Goal: Communication & Community: Answer question/provide support

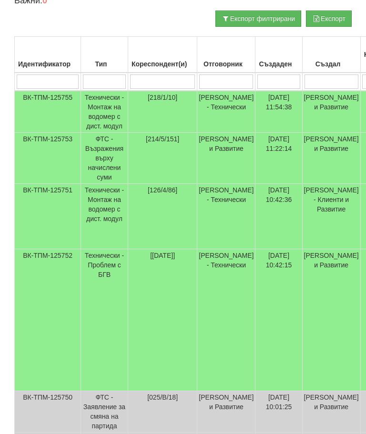
scroll to position [212, 0]
click at [102, 249] on td "Технически - Проблем с БГВ" at bounding box center [104, 320] width 47 height 142
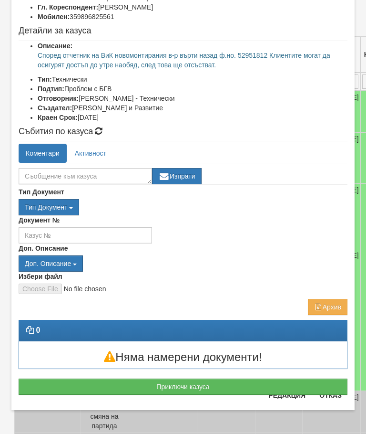
scroll to position [87, 0]
click at [337, 399] on button "Отказ" at bounding box center [331, 394] width 34 height 15
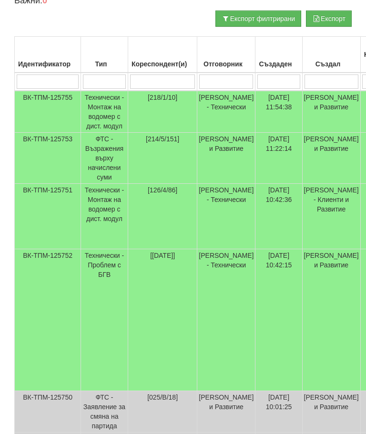
scroll to position [0, 0]
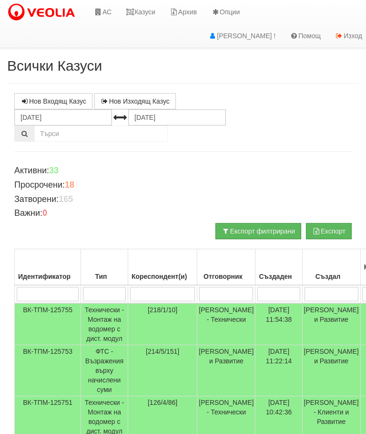
click at [104, 14] on link "АС" at bounding box center [103, 12] width 32 height 24
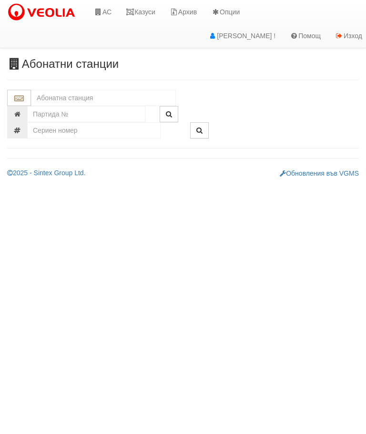
click at [44, 96] on input "text" at bounding box center [103, 98] width 145 height 16
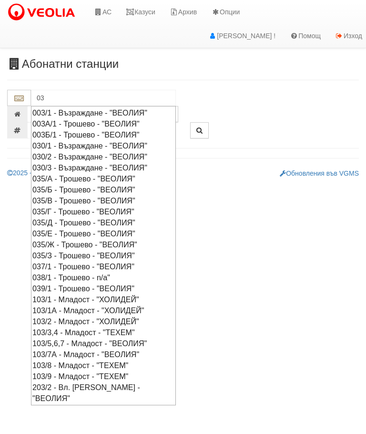
click at [84, 111] on div "003/1 - Възраждане - "ВЕОЛИЯ"" at bounding box center [103, 112] width 142 height 11
type input "003/1 - Възраждане - "ВЕОЛИЯ""
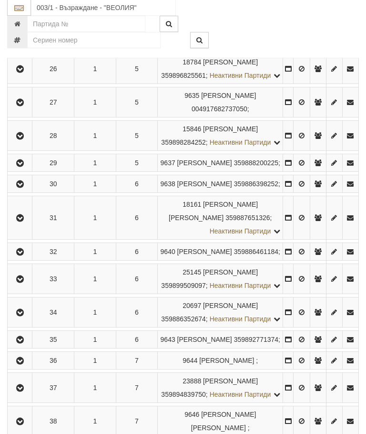
click at [19, 73] on icon "button" at bounding box center [19, 69] width 11 height 7
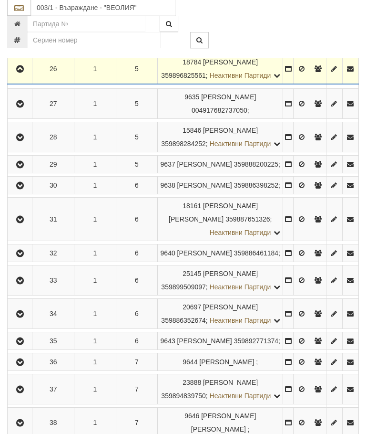
scroll to position [1032, 0]
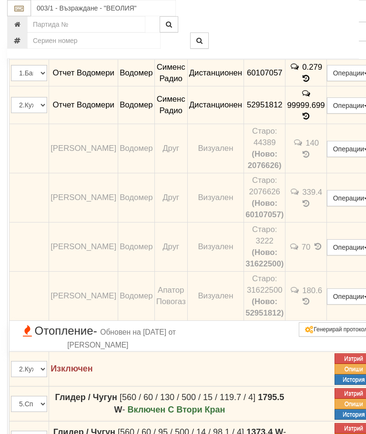
click at [0, 0] on button "Редакция / Протокол" at bounding box center [0, 0] width 0 height 0
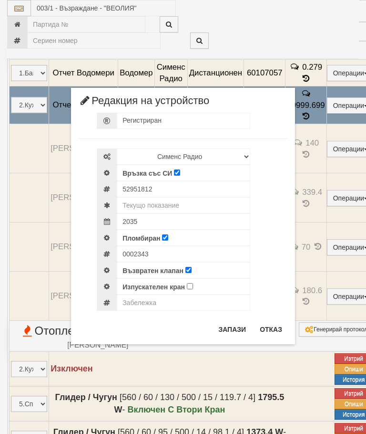
click at [266, 327] on button "Отказ" at bounding box center [271, 329] width 34 height 15
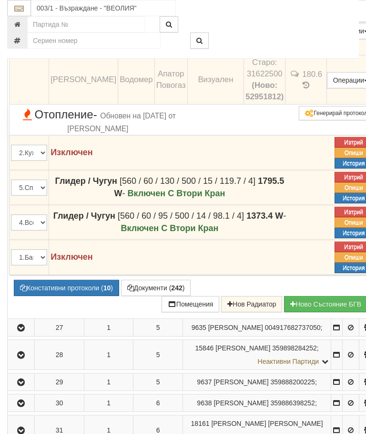
scroll to position [1249, 0]
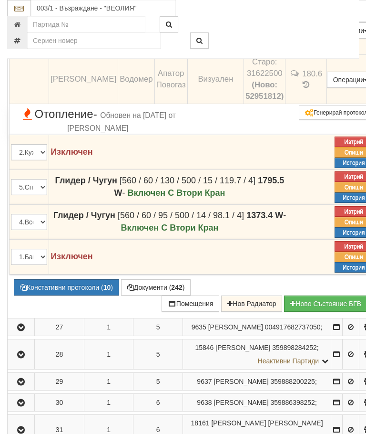
click at [68, 295] on button "Констативни протоколи ( 10 )" at bounding box center [66, 287] width 105 height 16
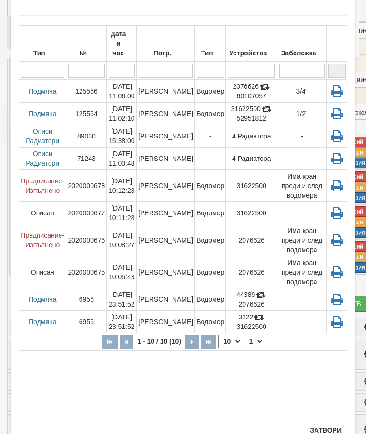
scroll to position [41, 0]
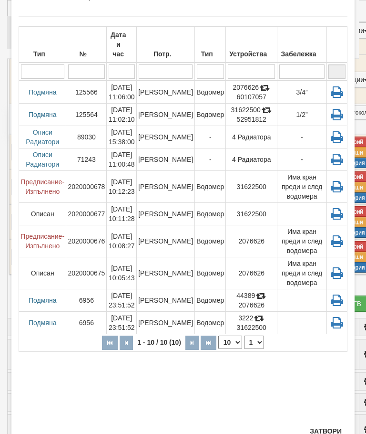
click at [327, 431] on button "Затвори" at bounding box center [325, 430] width 43 height 15
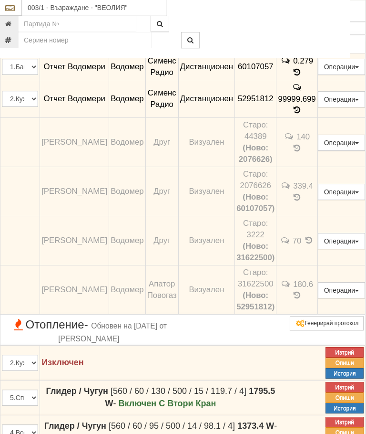
scroll to position [1039, 4]
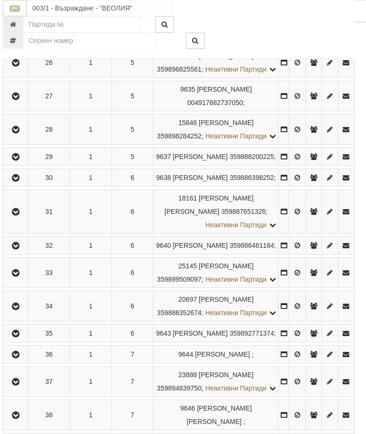
scroll to position [1039, 3]
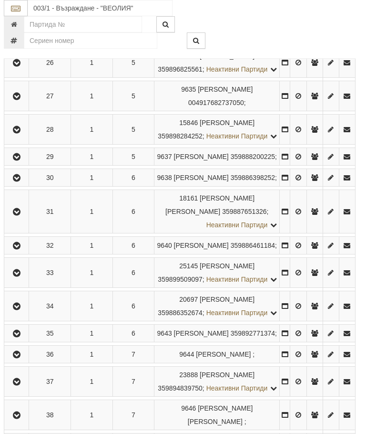
click at [24, 70] on button "button" at bounding box center [16, 62] width 21 height 14
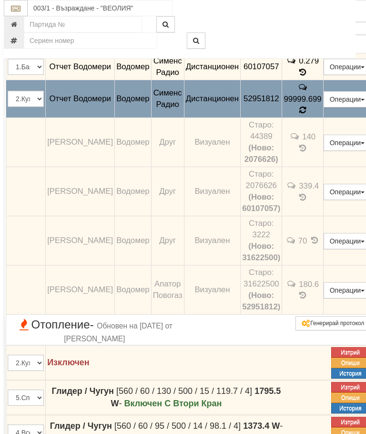
click at [306, 114] on span at bounding box center [303, 109] width 7 height 9
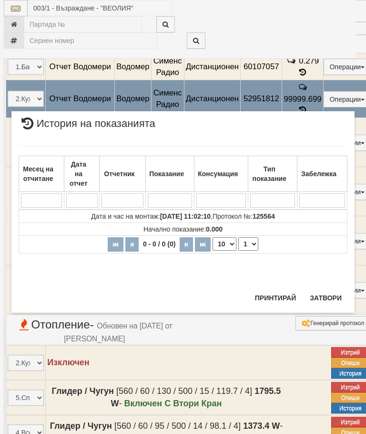
click at [320, 294] on button "Затвори" at bounding box center [325, 297] width 43 height 15
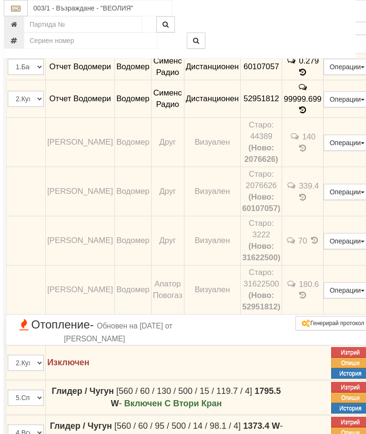
click at [323, 118] on td "99999.699" at bounding box center [302, 99] width 41 height 38
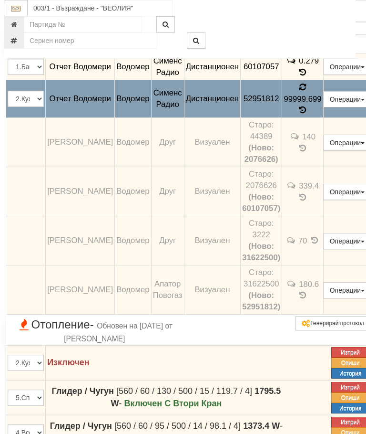
click at [308, 92] on icon at bounding box center [303, 87] width 10 height 10
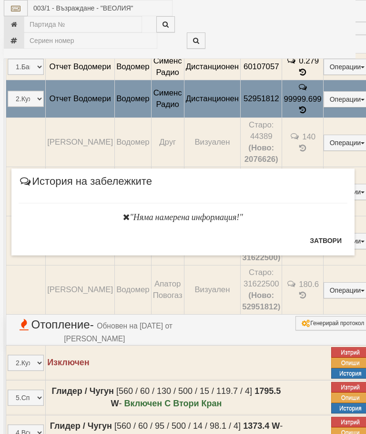
click at [319, 242] on button "Затвори" at bounding box center [325, 240] width 43 height 15
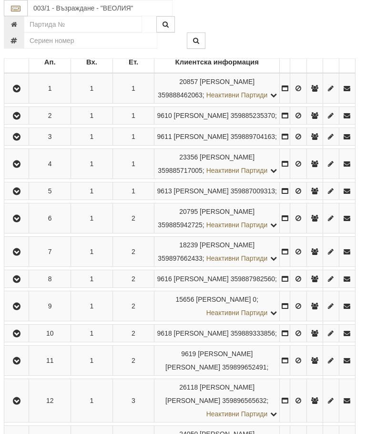
scroll to position [0, 3]
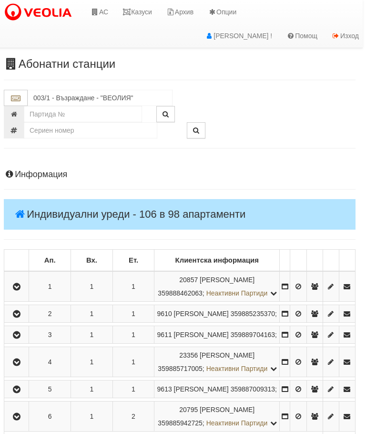
click at [146, 10] on link "Казуси" at bounding box center [137, 12] width 44 height 24
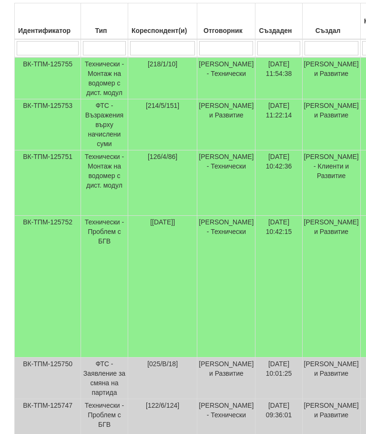
scroll to position [243, 0]
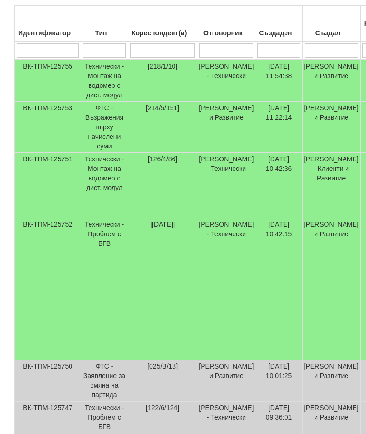
click at [100, 218] on td "Технически - Проблем с БГВ" at bounding box center [104, 289] width 47 height 142
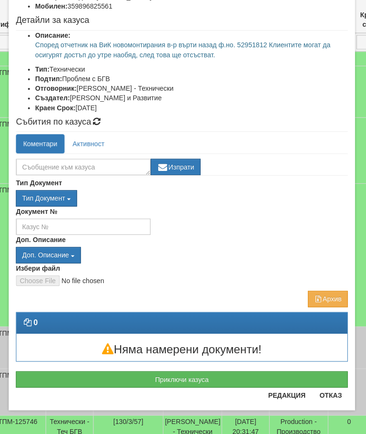
scroll to position [94, 0]
click at [334, 362] on div "Приключи казуса" at bounding box center [182, 375] width 343 height 26
click at [333, 396] on button "Отказ" at bounding box center [331, 394] width 34 height 15
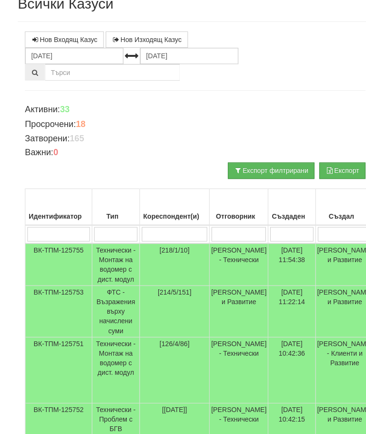
scroll to position [0, 0]
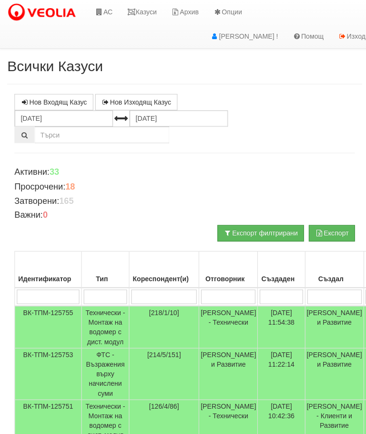
click at [102, 10] on icon at bounding box center [98, 12] width 9 height 7
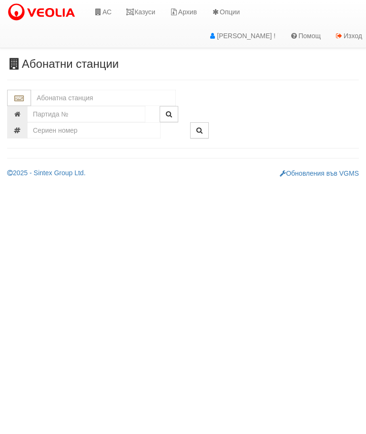
click at [44, 92] on input "text" at bounding box center [103, 98] width 145 height 16
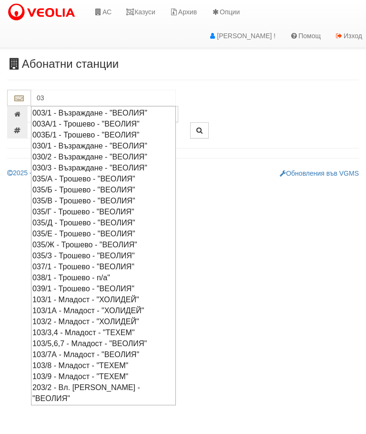
click at [88, 109] on div "003/1 - Възраждане - "ВЕОЛИЯ"" at bounding box center [103, 112] width 142 height 11
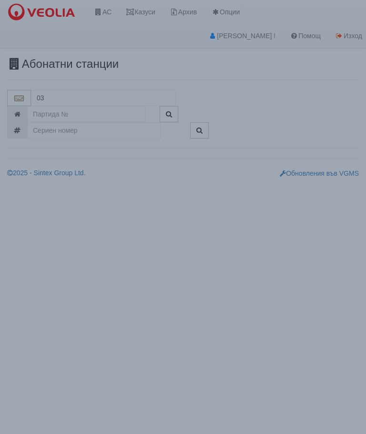
type input "003/1 - Възраждане - "ВЕОЛИЯ""
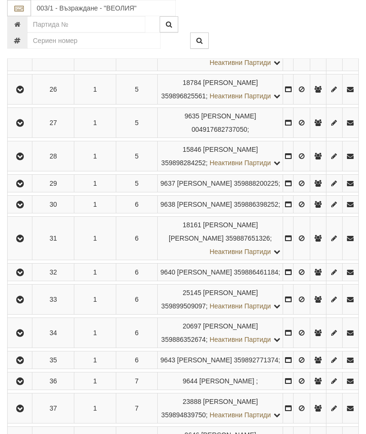
scroll to position [1014, 0]
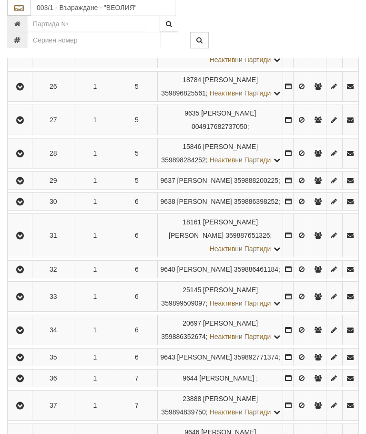
click at [18, 91] on icon "button" at bounding box center [19, 87] width 11 height 7
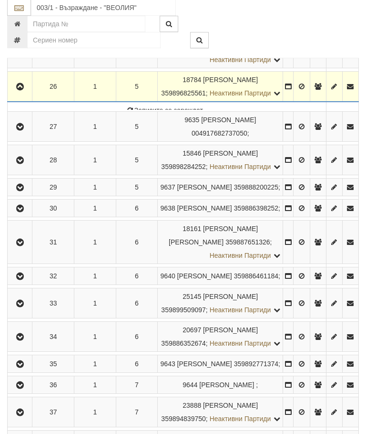
scroll to position [1015, 0]
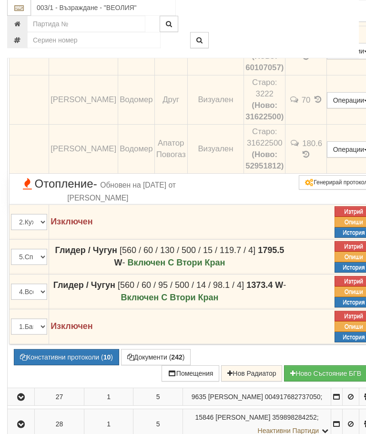
click at [64, 365] on button "Констативни протоколи ( 10 )" at bounding box center [66, 357] width 105 height 16
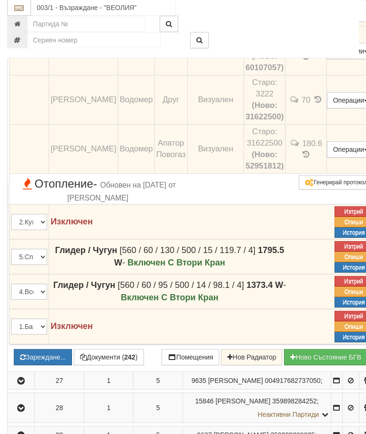
scroll to position [1179, 0]
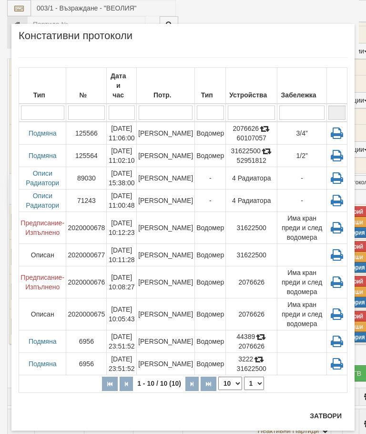
click at [333, 414] on button "Затвори" at bounding box center [325, 415] width 43 height 15
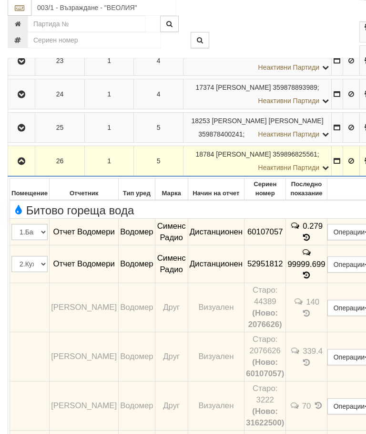
scroll to position [874, 0]
click at [25, 165] on icon "button" at bounding box center [20, 161] width 11 height 7
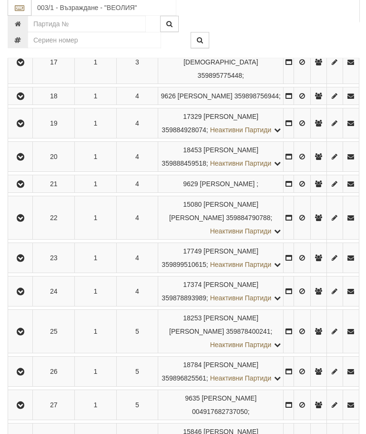
scroll to position [704, 0]
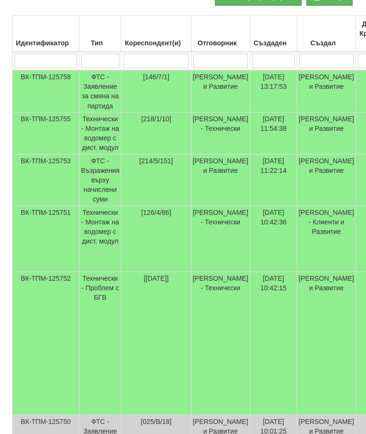
scroll to position [234, 0]
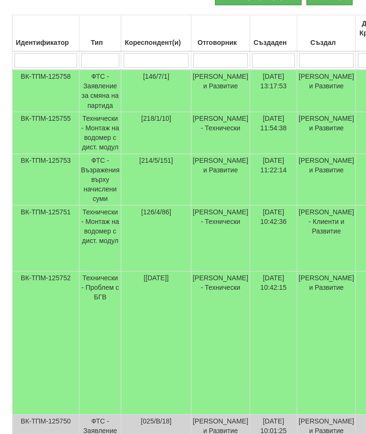
click at [97, 269] on td "Технически - Проблем с БГВ" at bounding box center [102, 340] width 42 height 142
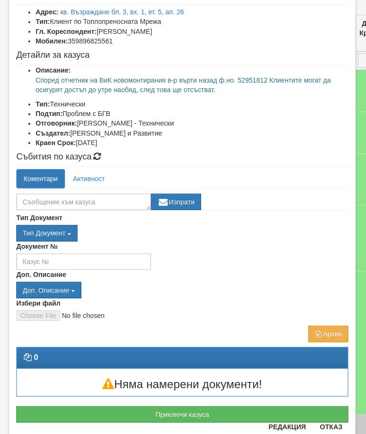
scroll to position [63, 0]
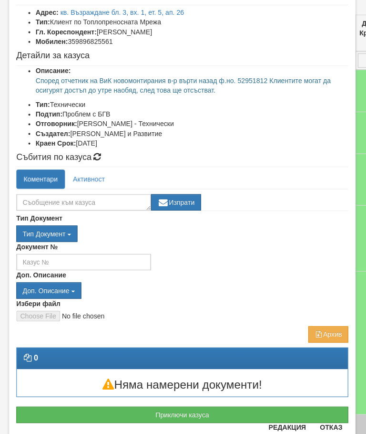
click at [336, 427] on button "Отказ" at bounding box center [331, 423] width 34 height 15
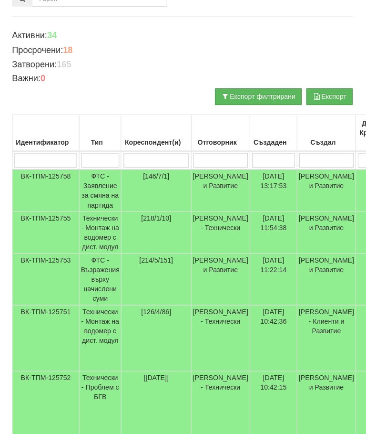
scroll to position [0, 0]
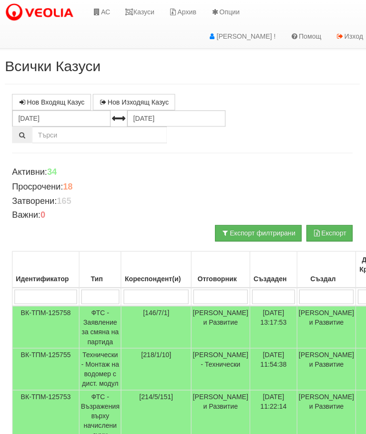
click at [148, 12] on link "Казуси" at bounding box center [141, 12] width 44 height 24
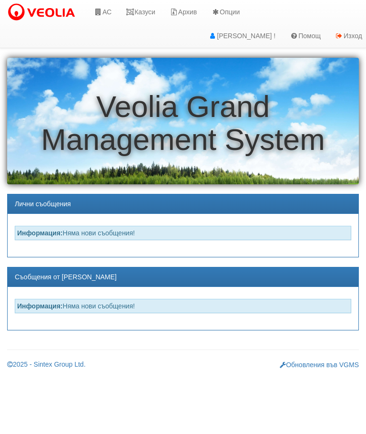
click at [103, 12] on link "АС" at bounding box center [103, 12] width 32 height 24
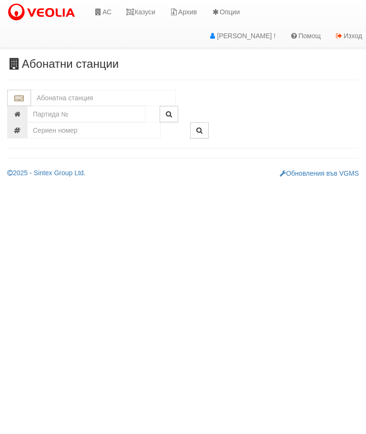
click at [45, 98] on input "text" at bounding box center [103, 98] width 145 height 16
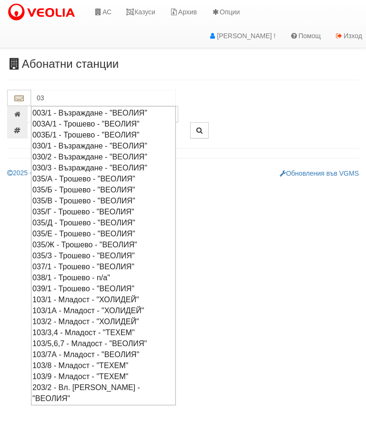
click at [94, 111] on div "003/1 - Възраждане - "ВЕОЛИЯ"" at bounding box center [103, 112] width 142 height 11
type input "003/1 - Възраждане - "ВЕОЛИЯ""
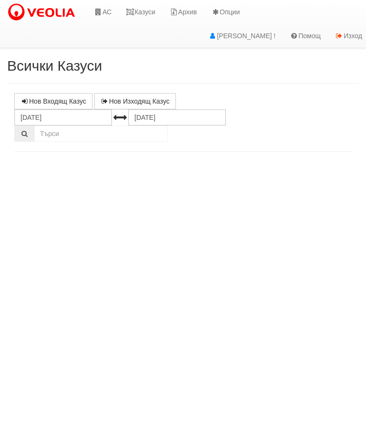
select select "10"
select select "1"
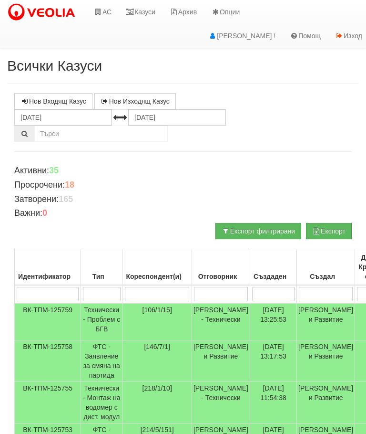
click at [98, 315] on td "Технически - Проблем с БГВ" at bounding box center [102, 321] width 42 height 37
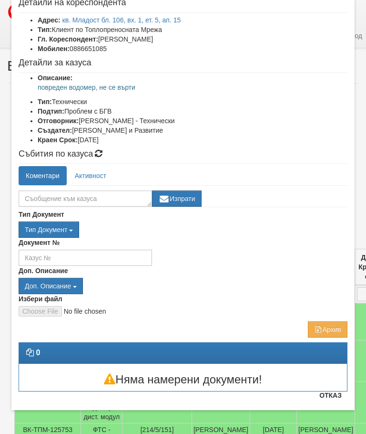
scroll to position [55, 0]
click at [333, 399] on button "Отказ" at bounding box center [331, 394] width 34 height 15
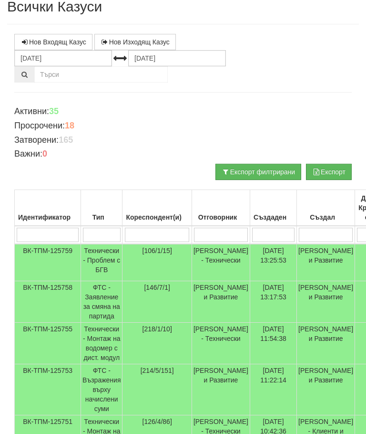
scroll to position [0, 0]
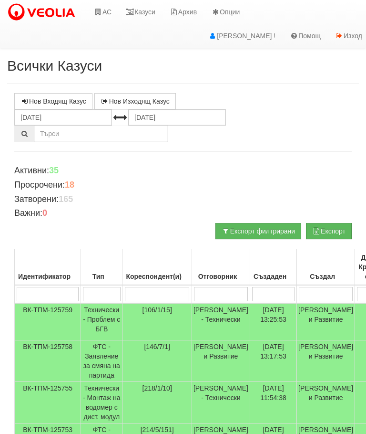
click at [148, 9] on link "Казуси" at bounding box center [141, 12] width 44 height 24
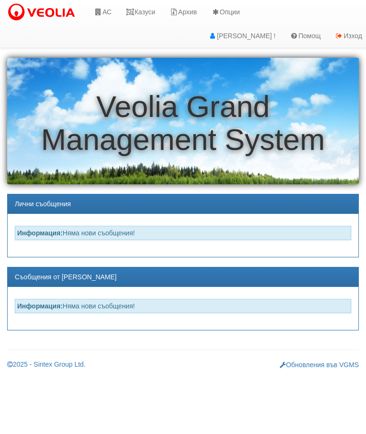
click at [105, 9] on link "АС" at bounding box center [103, 12] width 32 height 24
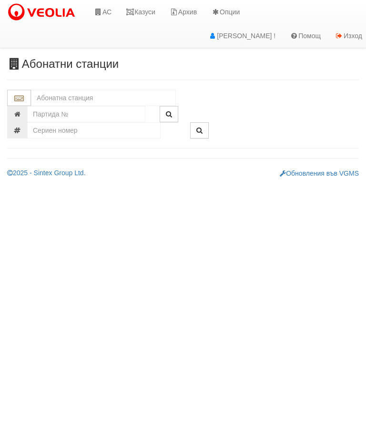
click at [43, 98] on input "text" at bounding box center [103, 98] width 145 height 16
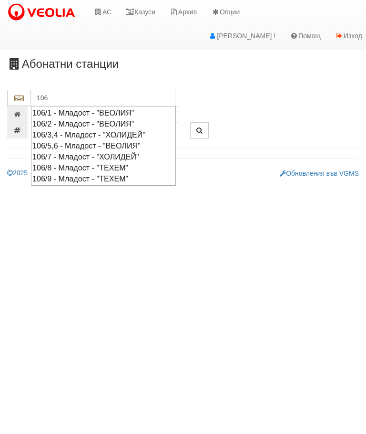
click at [85, 111] on div "106/1 - Младост - "ВЕОЛИЯ"" at bounding box center [103, 112] width 142 height 11
type input "106/1 - Младост - "ВЕОЛИЯ""
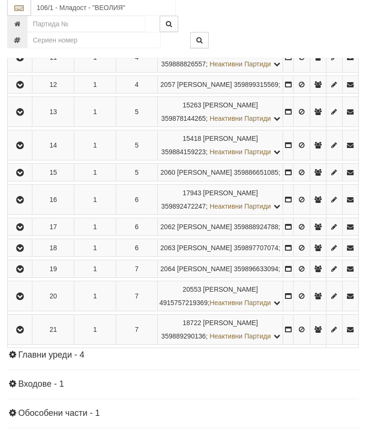
scroll to position [550, 0]
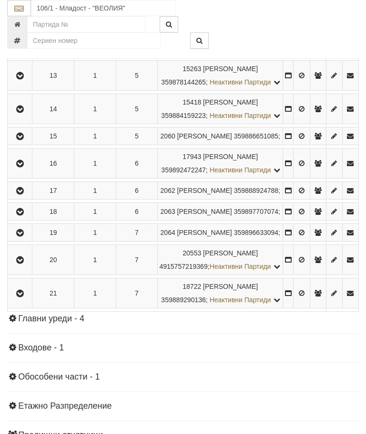
click at [17, 140] on icon "button" at bounding box center [19, 136] width 11 height 7
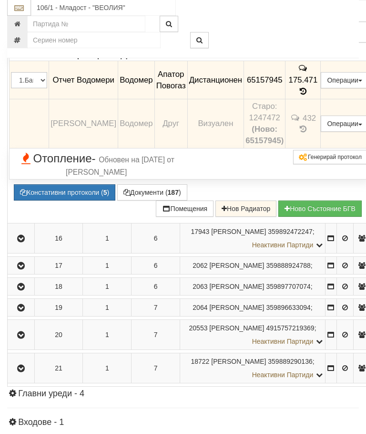
scroll to position [672, 0]
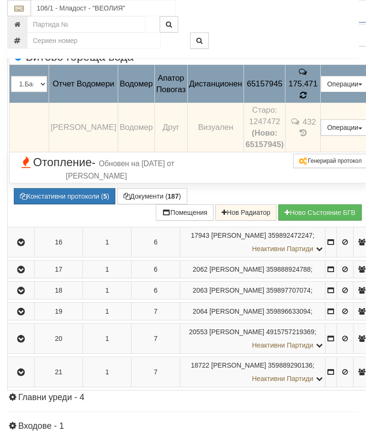
click at [307, 99] on icon at bounding box center [304, 95] width 8 height 9
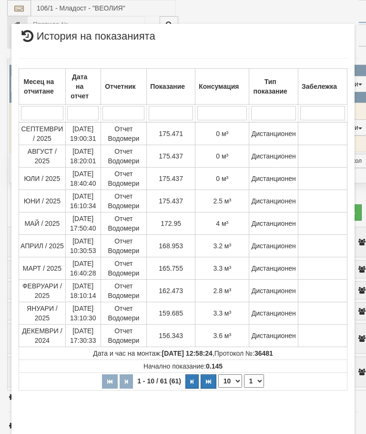
select select "10"
select select "1"
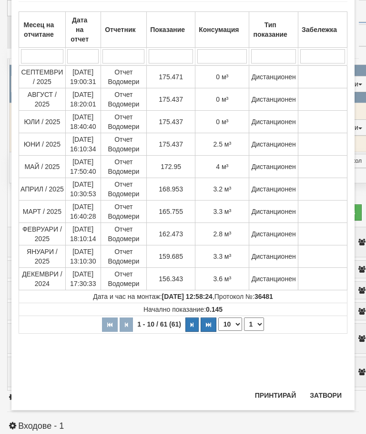
scroll to position [318, 0]
click at [327, 395] on button "Затвори" at bounding box center [325, 394] width 43 height 15
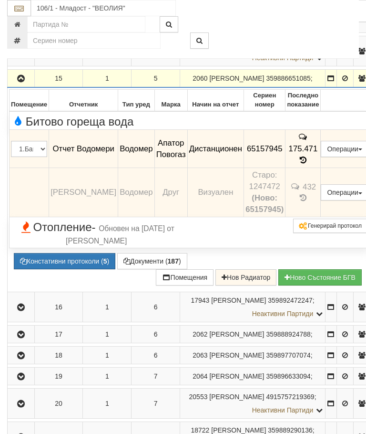
scroll to position [606, 0]
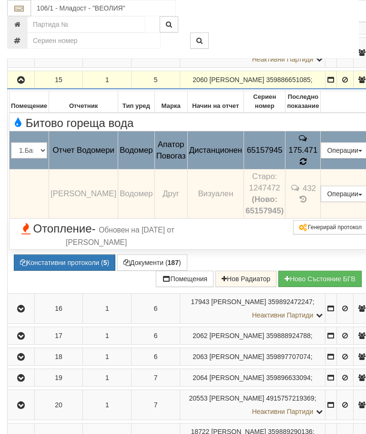
click at [308, 166] on icon at bounding box center [303, 161] width 9 height 10
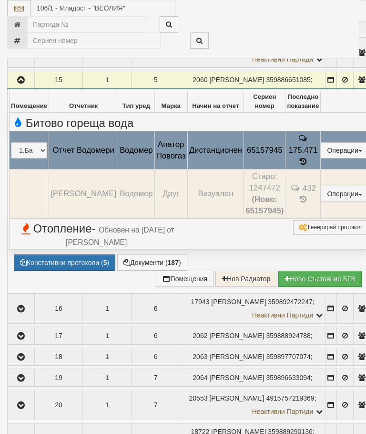
select select "10"
select select "1"
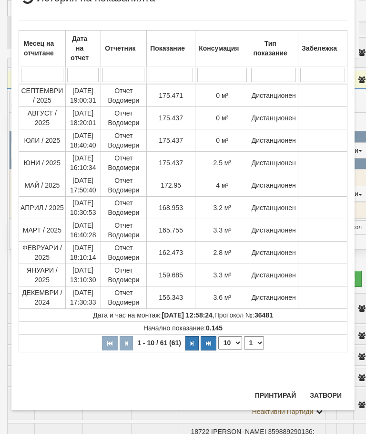
scroll to position [469, 0]
click at [325, 395] on button "Затвори" at bounding box center [325, 394] width 43 height 15
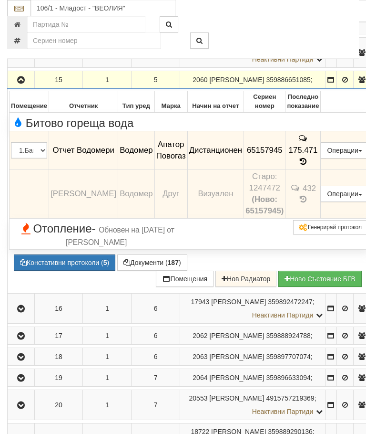
click at [56, 270] on button "Констативни протоколи ( 5 )" at bounding box center [65, 262] width 102 height 16
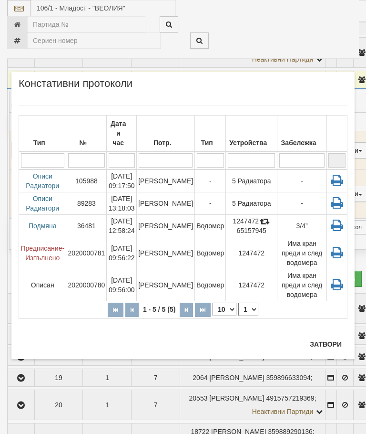
click at [323, 343] on button "Затвори" at bounding box center [325, 343] width 43 height 15
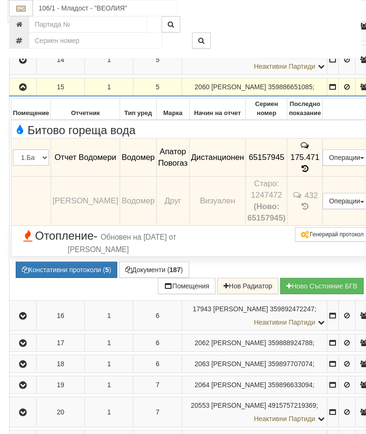
scroll to position [597, 0]
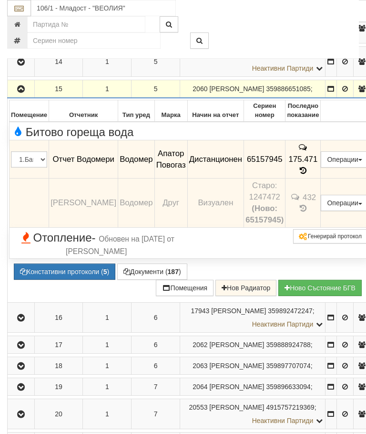
click at [63, 280] on button "Констативни протоколи ( 5 )" at bounding box center [65, 271] width 102 height 16
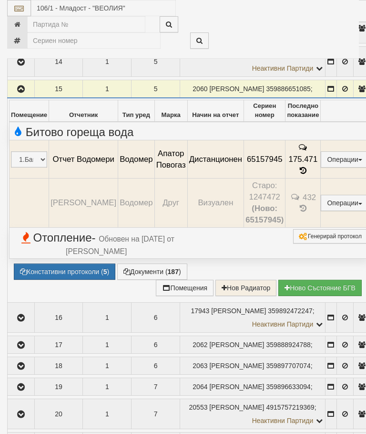
select select "10"
select select "1"
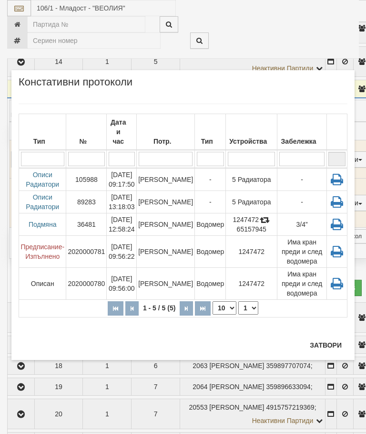
click at [327, 343] on button "Затвори" at bounding box center [325, 344] width 43 height 15
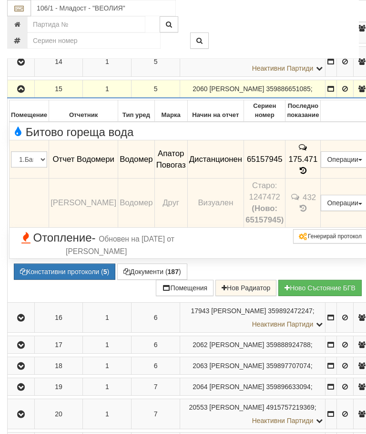
click at [0, 0] on button "Редакция / Протокол" at bounding box center [0, 0] width 0 height 0
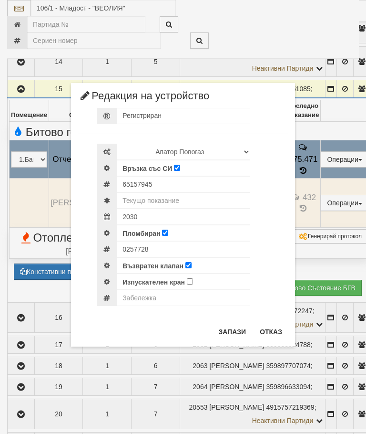
click at [273, 333] on button "Отказ" at bounding box center [271, 331] width 34 height 15
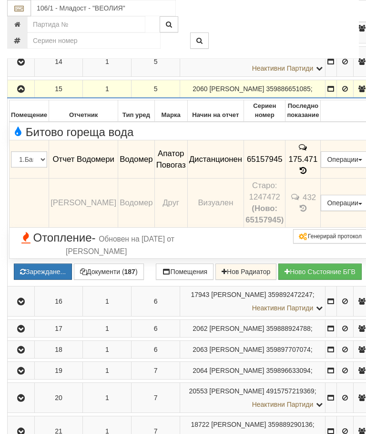
click at [72, 280] on button "Зареждане..." at bounding box center [43, 271] width 58 height 16
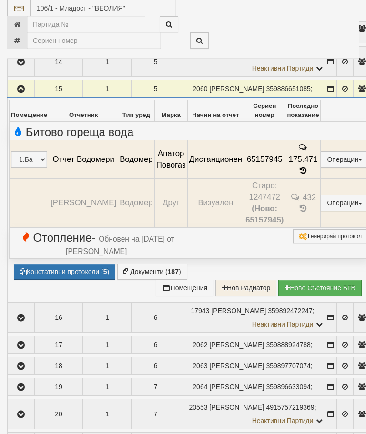
select select "10"
select select "1"
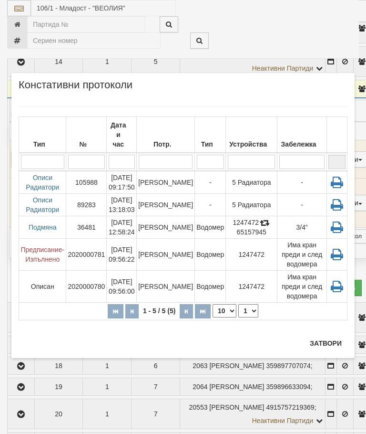
click at [320, 340] on button "Затвори" at bounding box center [325, 342] width 43 height 15
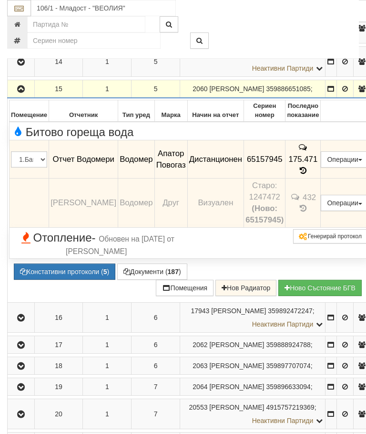
click at [20, 93] on icon "button" at bounding box center [20, 89] width 11 height 7
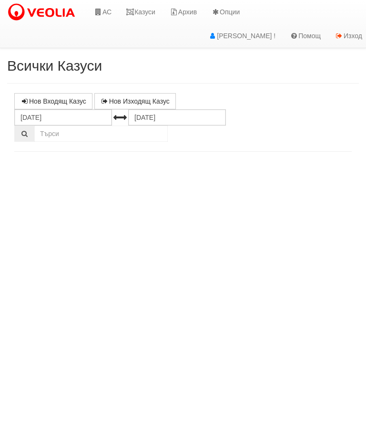
select select "10"
select select "1"
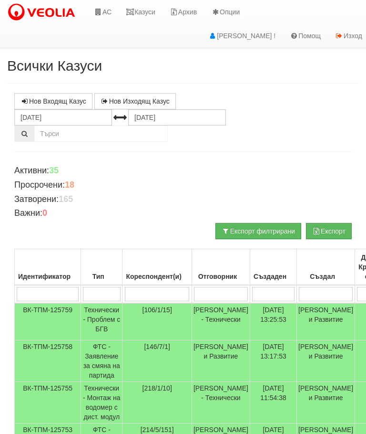
click at [109, 312] on td "Технически - Проблем с БГВ" at bounding box center [102, 321] width 42 height 37
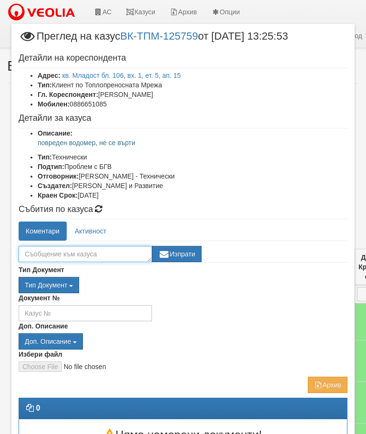
click at [39, 257] on textarea at bounding box center [86, 254] width 134 height 16
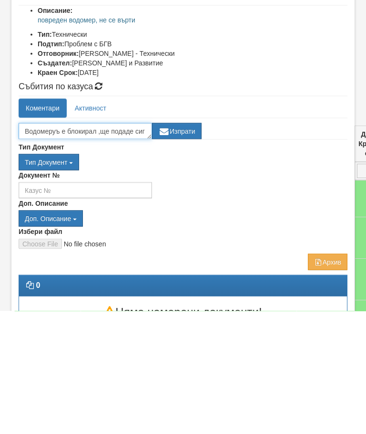
scroll to position [6, 0]
type textarea "Водомеруъ е блокирал ,ще подаде сигнал за смяна"
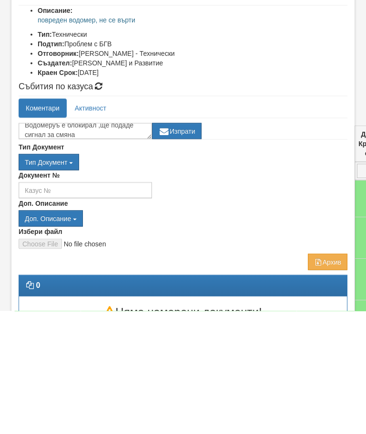
click at [184, 246] on button "Изпрати" at bounding box center [177, 254] width 50 height 16
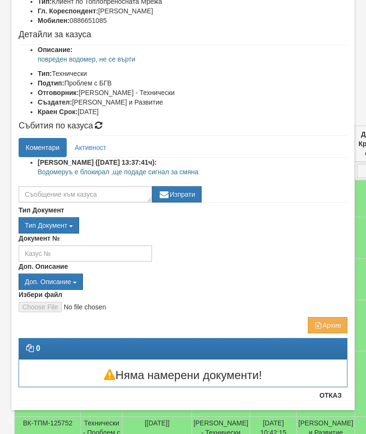
scroll to position [83, 0]
click at [338, 396] on button "Отказ" at bounding box center [331, 394] width 34 height 15
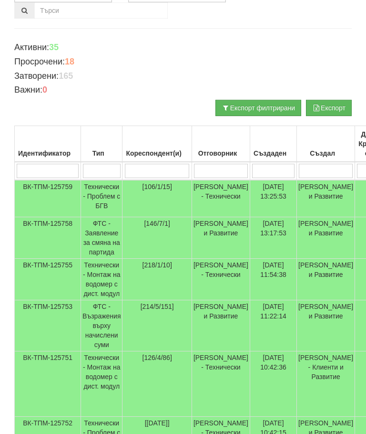
click at [115, 189] on td "Технически - Проблем с БГВ" at bounding box center [102, 198] width 42 height 37
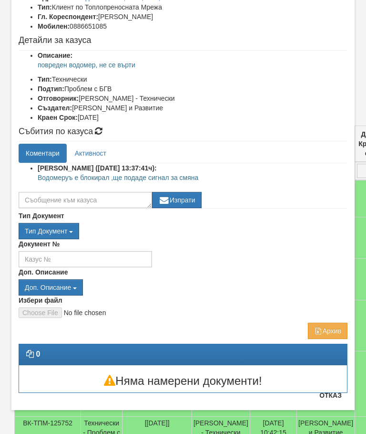
scroll to position [78, 0]
click at [336, 395] on button "Отказ" at bounding box center [331, 394] width 34 height 15
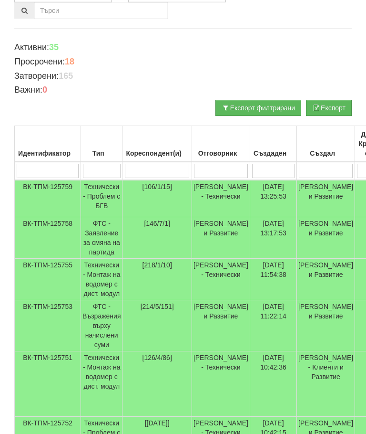
scroll to position [0, 0]
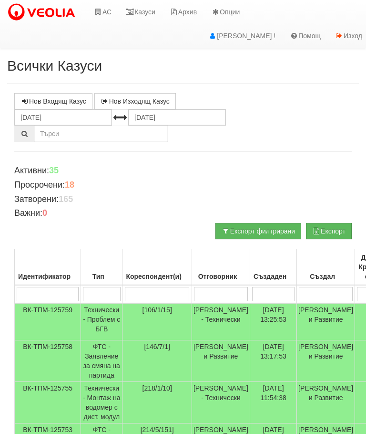
click at [149, 10] on link "Казуси" at bounding box center [141, 12] width 44 height 24
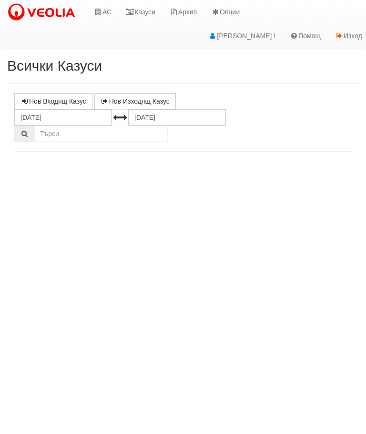
select select "10"
select select "1"
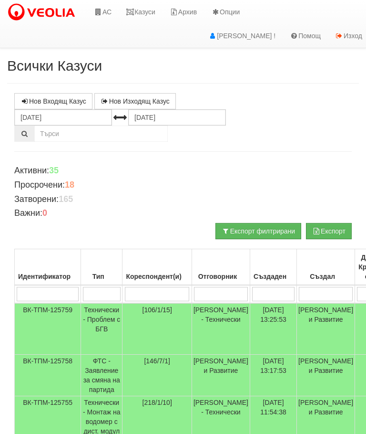
click at [99, 318] on td "Технически - Проблем с БГВ" at bounding box center [102, 329] width 42 height 52
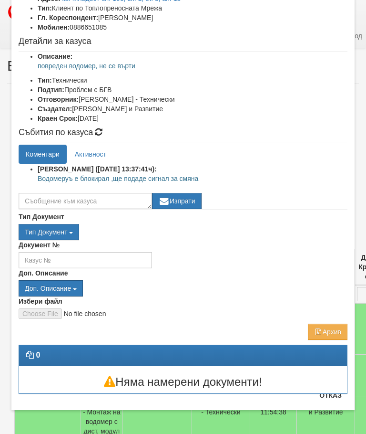
scroll to position [77, 0]
click at [334, 395] on button "Отказ" at bounding box center [331, 394] width 34 height 15
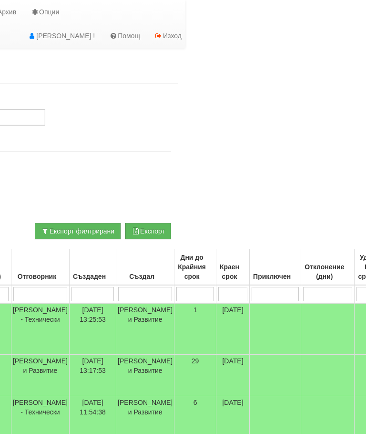
scroll to position [0, 0]
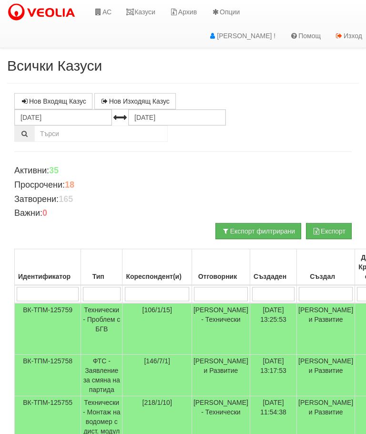
click at [110, 322] on td "Технически - Проблем с БГВ" at bounding box center [102, 329] width 42 height 52
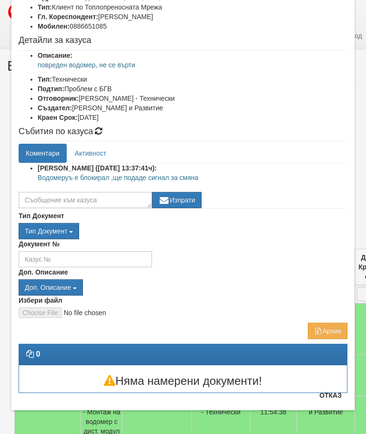
scroll to position [78, 0]
click at [335, 394] on button "Отказ" at bounding box center [331, 394] width 34 height 15
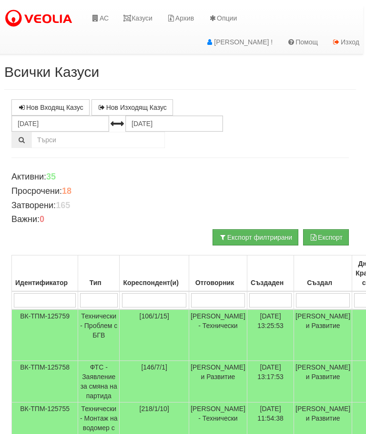
scroll to position [0, 0]
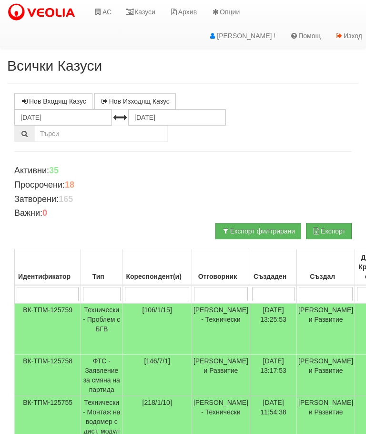
click at [144, 8] on link "Казуси" at bounding box center [141, 12] width 44 height 24
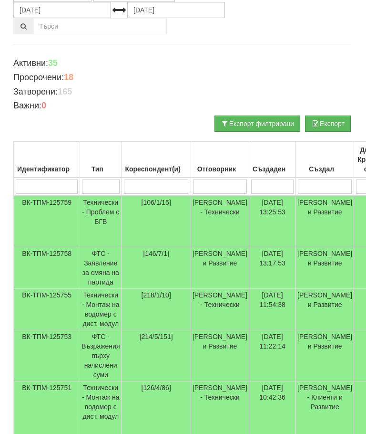
scroll to position [107, 0]
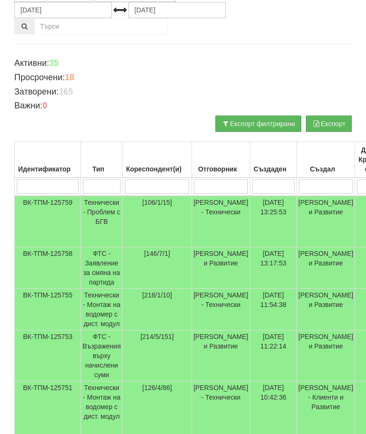
click at [95, 208] on td "Технически - Проблем с БГВ" at bounding box center [102, 222] width 42 height 52
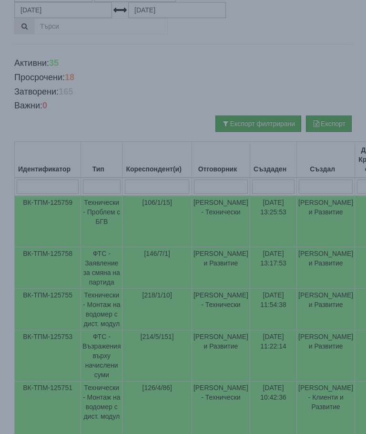
click at [102, 207] on div "Събития по казуса Коментари Активност [PERSON_NAME] ([DATE] 13:37:41ч): Водомер…" at bounding box center [183, 234] width 395 height 98
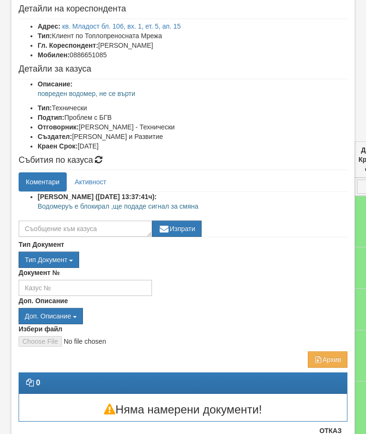
scroll to position [49, 0]
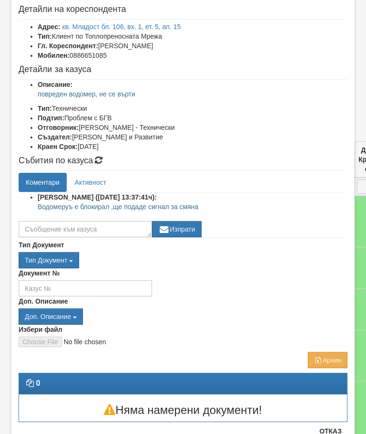
click at [336, 430] on button "Отказ" at bounding box center [331, 430] width 34 height 15
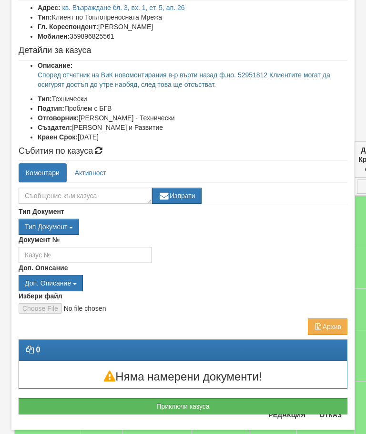
scroll to position [52, 0]
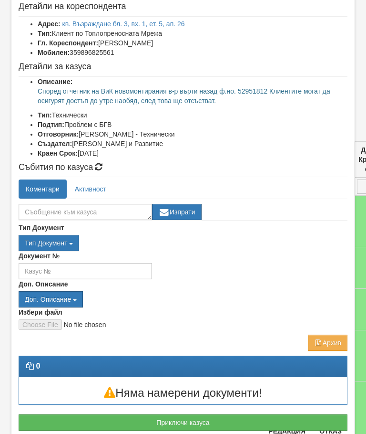
click at [338, 419] on button "Приключи казуса" at bounding box center [183, 422] width 329 height 16
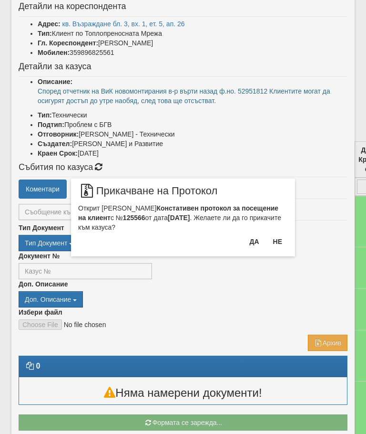
click at [278, 241] on button "Не" at bounding box center [278, 241] width 21 height 15
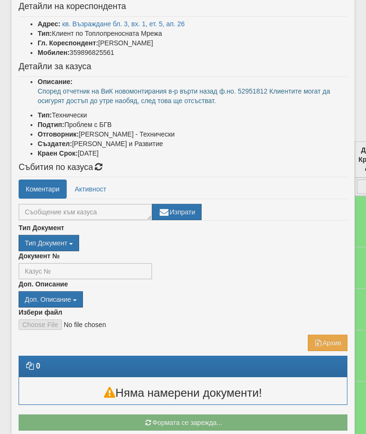
scroll to position [24, 0]
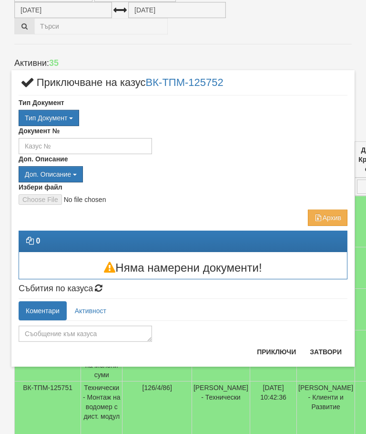
click at [329, 348] on button "Затвори" at bounding box center [325, 351] width 43 height 15
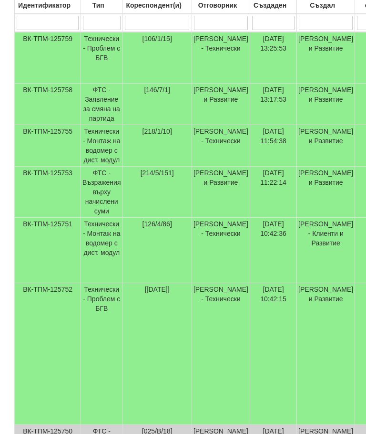
scroll to position [0, 0]
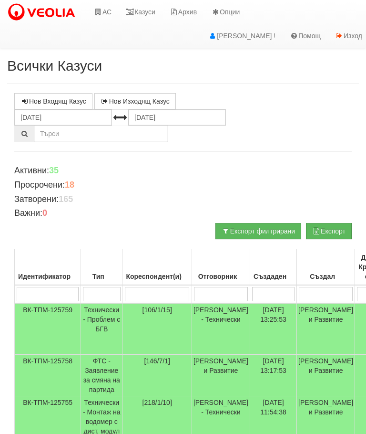
click at [107, 15] on link "АС" at bounding box center [103, 12] width 32 height 24
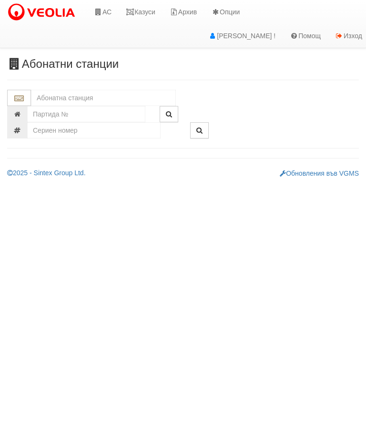
click at [47, 94] on input "text" at bounding box center [103, 98] width 145 height 16
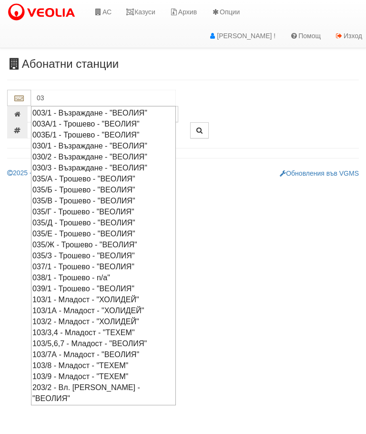
click at [92, 107] on div "003/1 - Възраждане - "ВЕОЛИЯ"" at bounding box center [103, 112] width 142 height 11
type input "003/1 - Възраждане - "ВЕОЛИЯ""
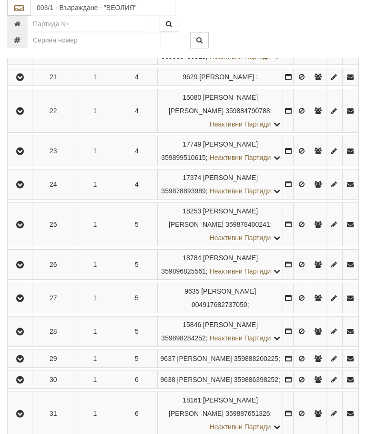
scroll to position [985, 0]
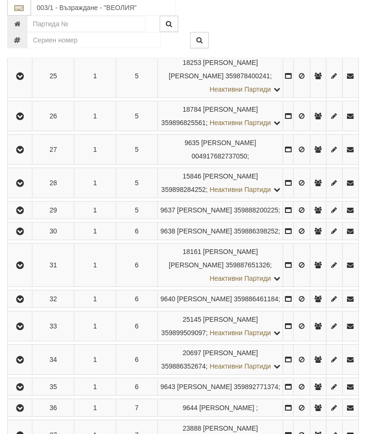
click at [23, 80] on icon "button" at bounding box center [19, 76] width 11 height 7
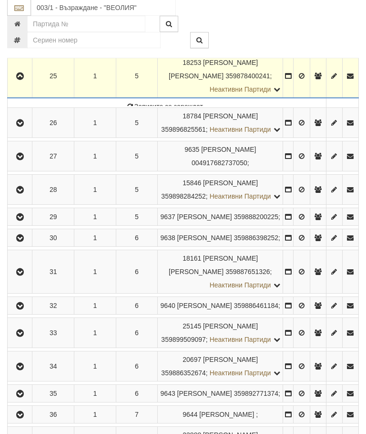
scroll to position [985, 0]
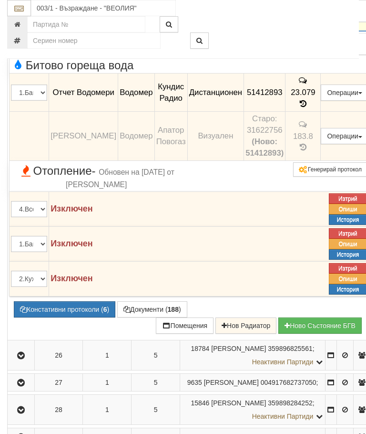
click at [20, 31] on td at bounding box center [21, 16] width 27 height 31
click at [21, 359] on icon "button" at bounding box center [20, 355] width 11 height 7
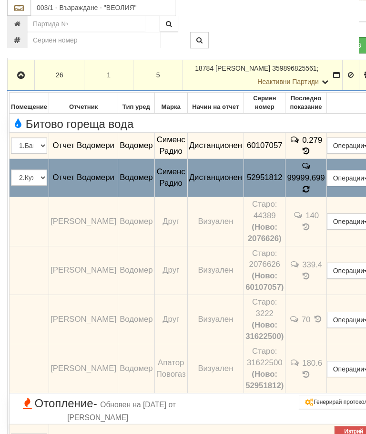
scroll to position [1265, 0]
click at [311, 194] on icon at bounding box center [306, 189] width 9 height 10
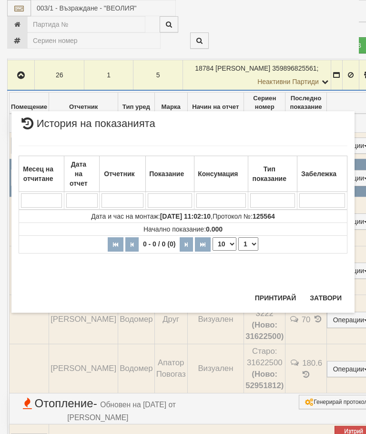
click at [332, 301] on button "Затвори" at bounding box center [325, 297] width 43 height 15
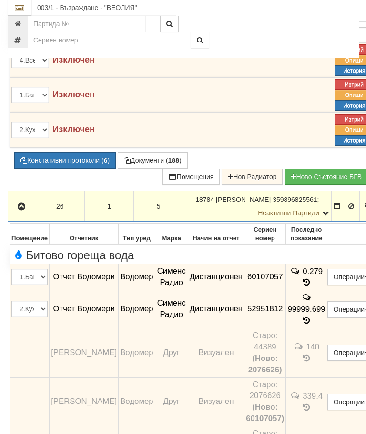
scroll to position [1131, 0]
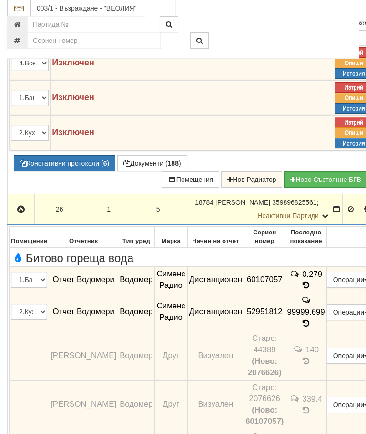
click at [22, 213] on icon "button" at bounding box center [20, 209] width 11 height 7
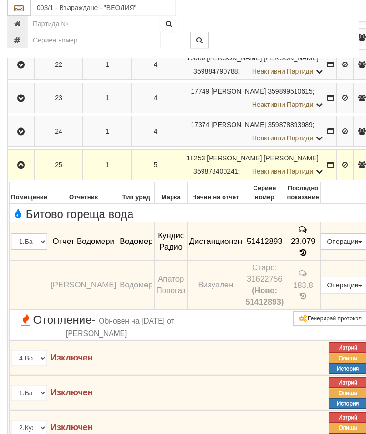
click at [18, 169] on icon "button" at bounding box center [20, 165] width 11 height 7
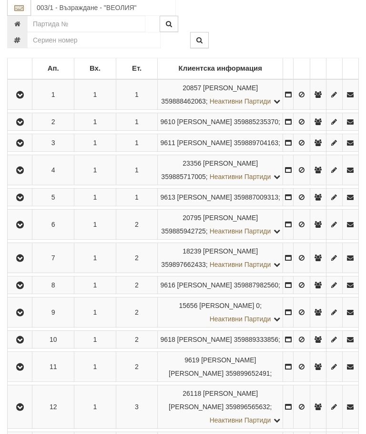
scroll to position [0, 0]
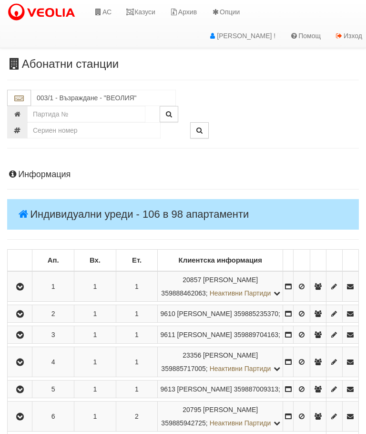
click at [146, 15] on link "Казуси" at bounding box center [141, 12] width 44 height 24
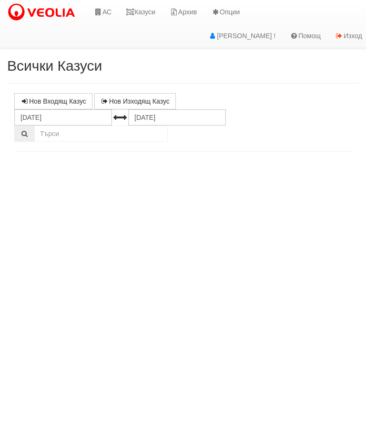
select select "10"
select select "1"
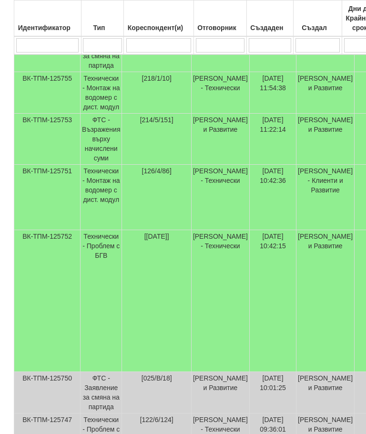
scroll to position [324, 0]
click at [109, 230] on td "Технически - Проблем с БГВ" at bounding box center [102, 301] width 42 height 142
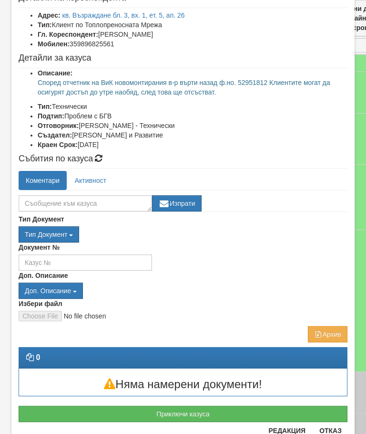
scroll to position [60, 0]
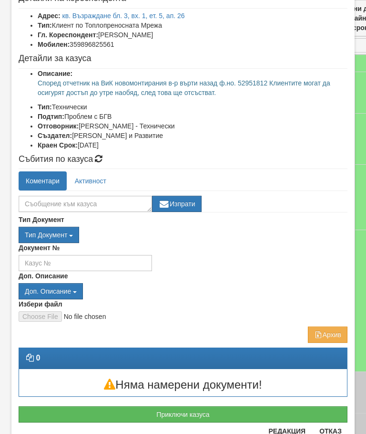
click at [337, 430] on button "Отказ" at bounding box center [331, 430] width 34 height 15
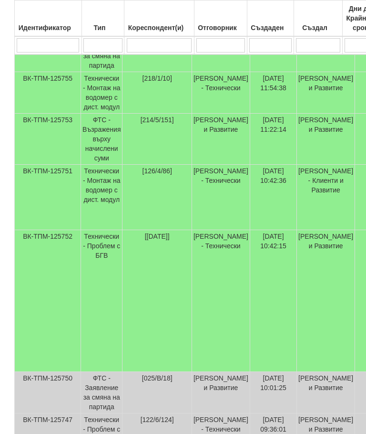
click at [107, 230] on td "Технически - Проблем с БГВ" at bounding box center [102, 301] width 42 height 142
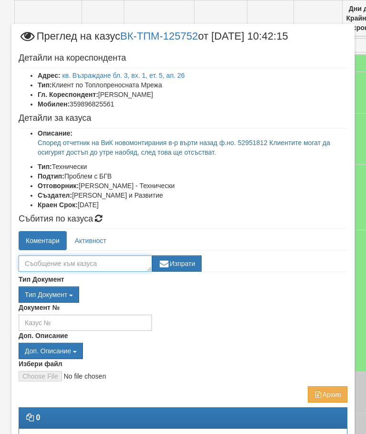
click at [38, 264] on textarea at bounding box center [86, 263] width 134 height 16
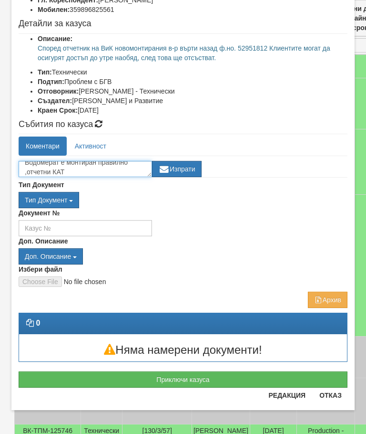
scroll to position [94, 0]
click at [134, 157] on div "Водомерат е монтиран правилно ,отчетничката да си смени очилата Изпрати" at bounding box center [183, 166] width 329 height 21
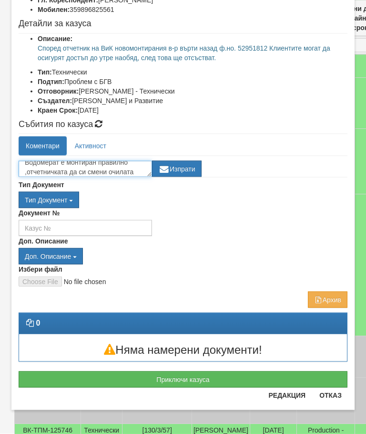
click at [138, 162] on textarea "Водомерат е монтиран правилно ,отчетничката да си смени очилата" at bounding box center [86, 169] width 134 height 16
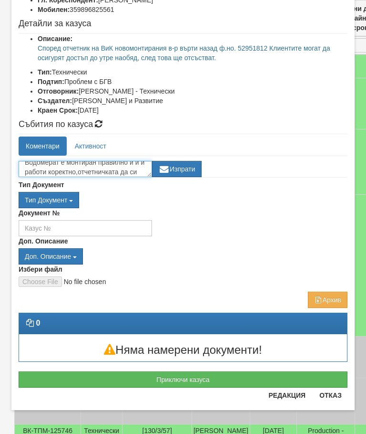
click at [144, 162] on textarea "Водомерат е монтиран правилно и и и работи коректно,отчетничката да си смени оч…" at bounding box center [86, 169] width 134 height 16
click at [85, 166] on textarea "Водомерат е монтиран правилно и работи коректно,отчетничката да си смени очилата" at bounding box center [86, 169] width 134 height 16
click at [79, 175] on textarea "Водомерат е монтиран правилно и работи коректно,(отчетничката да си смени очила…" at bounding box center [86, 169] width 134 height 16
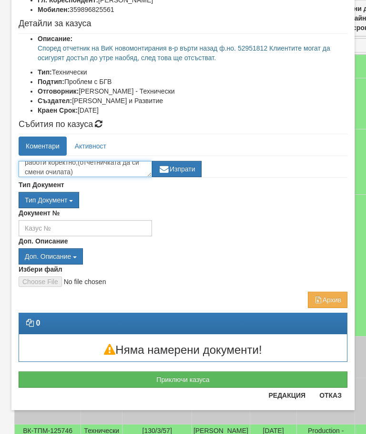
type textarea "Водомерат е монтиран правилно и работи коректно,(отчетничката да си смени очила…"
click at [181, 166] on button "Изпрати" at bounding box center [177, 169] width 50 height 16
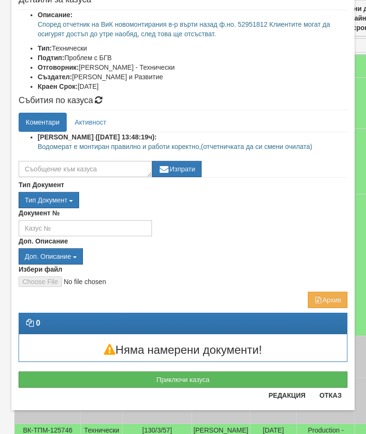
scroll to position [118, 0]
click at [335, 396] on button "Отказ" at bounding box center [331, 394] width 34 height 15
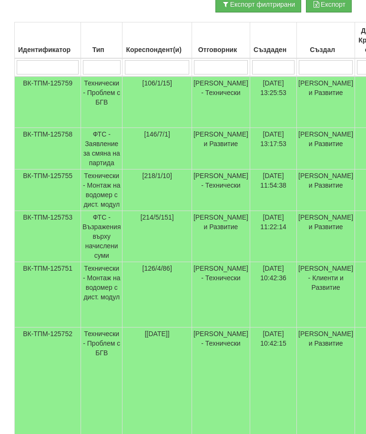
scroll to position [0, 0]
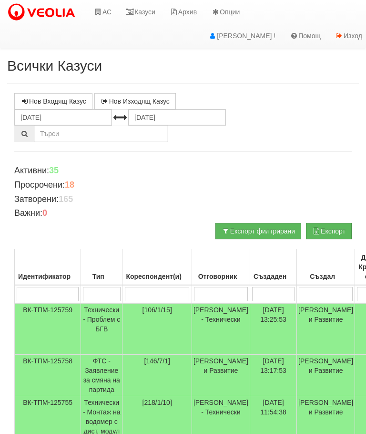
click at [147, 10] on link "Казуси" at bounding box center [141, 12] width 44 height 24
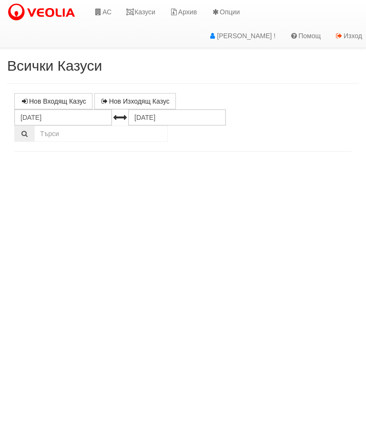
select select "10"
select select "1"
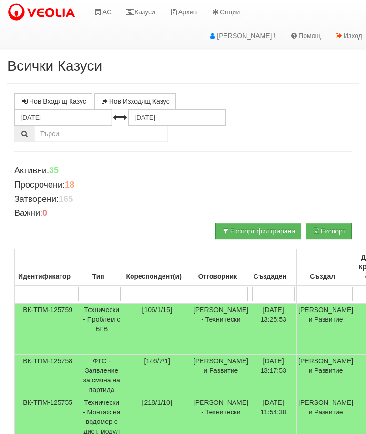
click at [150, 9] on link "Казуси" at bounding box center [141, 12] width 44 height 24
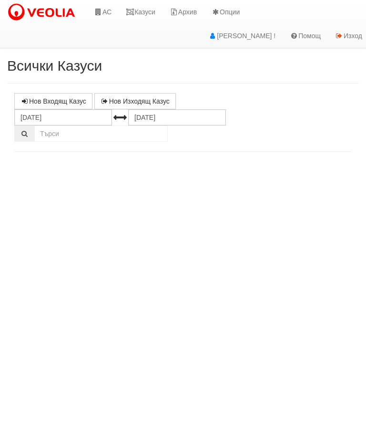
select select "10"
select select "1"
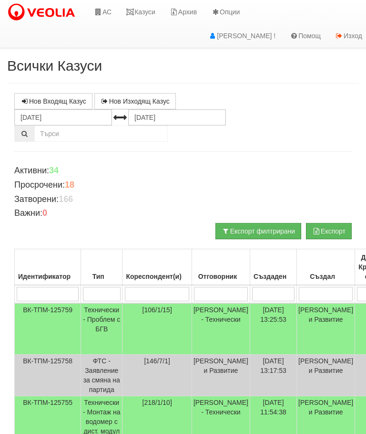
click at [141, 8] on link "Казуси" at bounding box center [141, 12] width 44 height 24
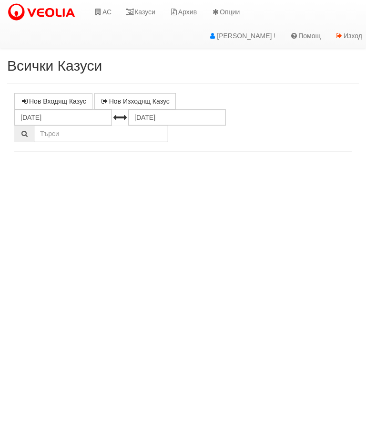
select select "10"
select select "1"
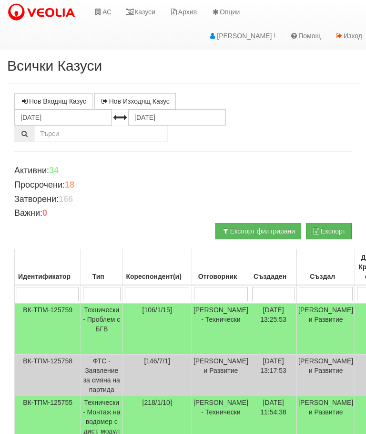
click at [150, 23] on link "Казуси" at bounding box center [141, 12] width 44 height 24
click at [114, 313] on td "Технически - Проблем с БГВ" at bounding box center [102, 329] width 42 height 52
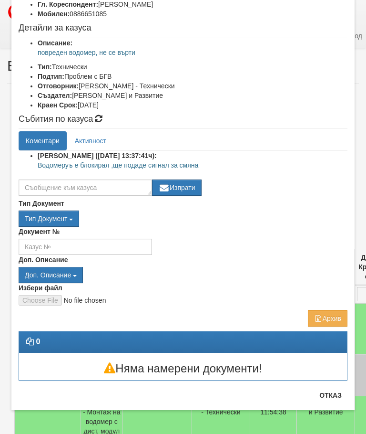
scroll to position [90, 0]
click at [333, 395] on button "Отказ" at bounding box center [331, 394] width 34 height 15
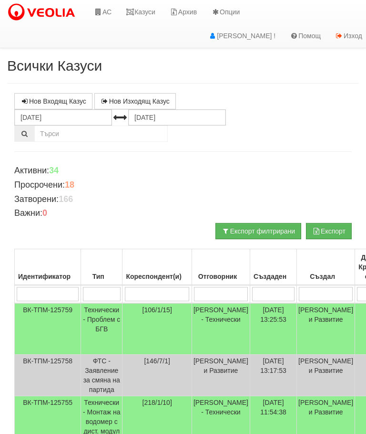
click at [147, 9] on link "Казуси" at bounding box center [141, 12] width 44 height 24
click at [149, 11] on link "Казуси" at bounding box center [141, 12] width 44 height 24
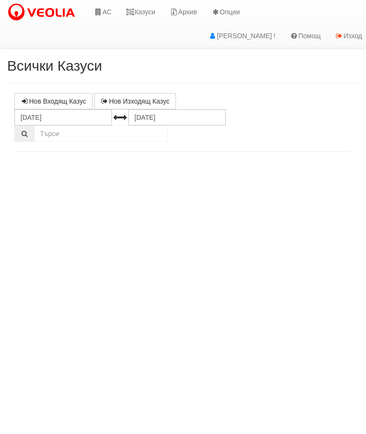
select select "10"
select select "1"
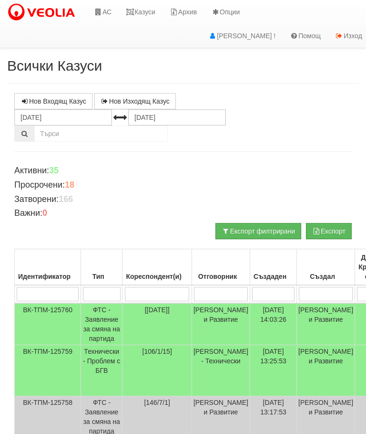
click at [152, 2] on link "Казуси" at bounding box center [141, 12] width 44 height 24
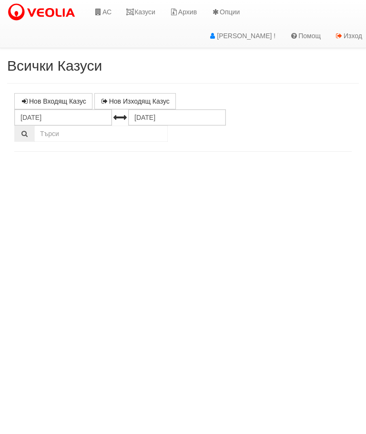
select select "10"
select select "1"
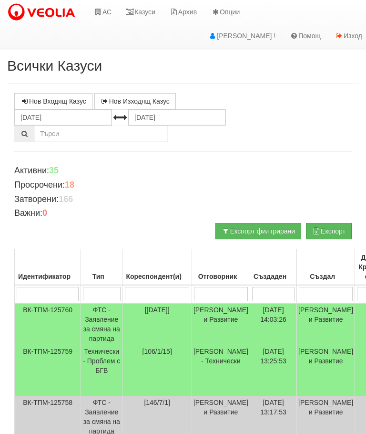
click at [148, 8] on link "Казуси" at bounding box center [141, 12] width 44 height 24
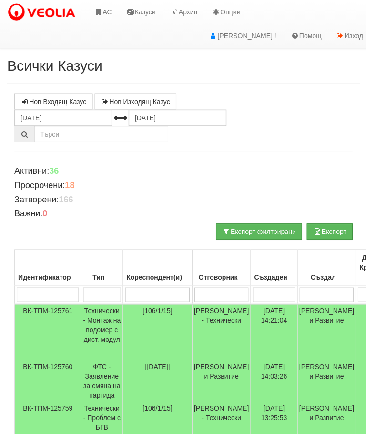
click at [104, 325] on td "Технически - Монтаж на водомер с дист. модул" at bounding box center [102, 331] width 42 height 56
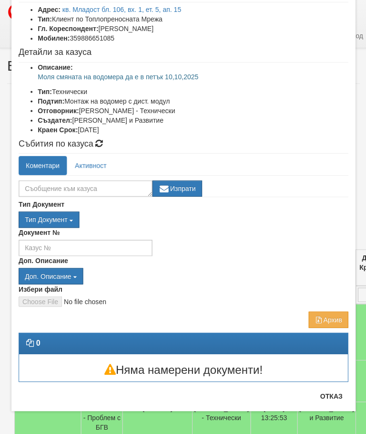
scroll to position [66, 0]
click at [333, 388] on button "Отказ" at bounding box center [331, 394] width 34 height 15
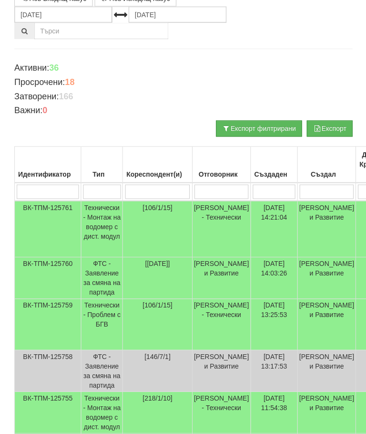
scroll to position [138, 0]
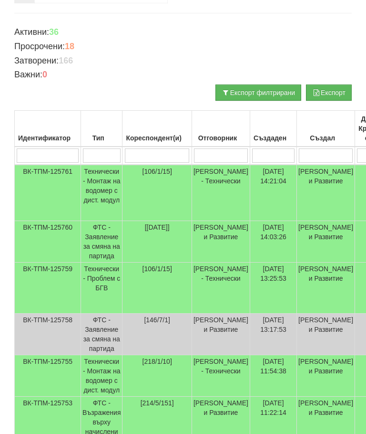
click at [102, 172] on td "Технически - Монтаж на водомер с дист. модул" at bounding box center [102, 193] width 42 height 56
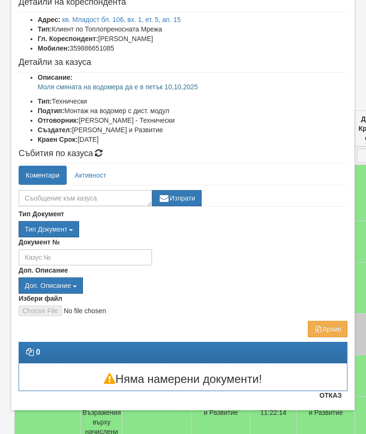
scroll to position [56, 0]
click at [339, 396] on button "Отказ" at bounding box center [331, 394] width 34 height 15
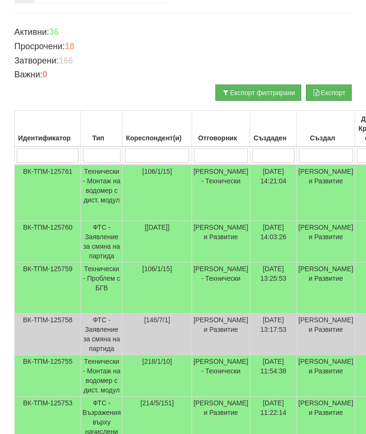
click at [104, 182] on td "Технически - Монтаж на водомер с дист. модул" at bounding box center [102, 193] width 42 height 56
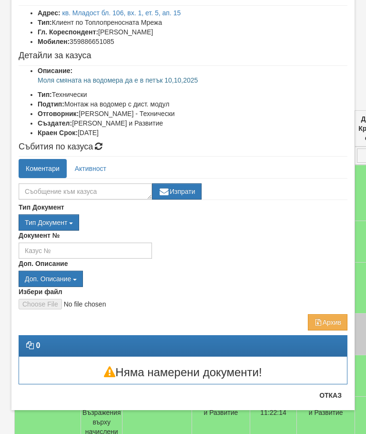
scroll to position [62, 0]
click at [339, 401] on button "Отказ" at bounding box center [331, 394] width 34 height 15
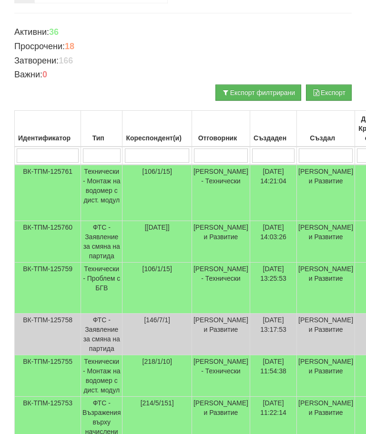
click at [109, 281] on td "Технически - Проблем с БГВ" at bounding box center [102, 287] width 42 height 51
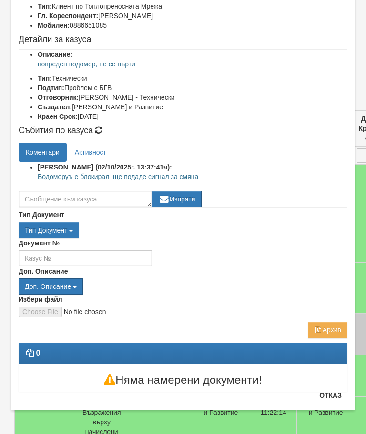
scroll to position [79, 0]
click at [341, 397] on button "Отказ" at bounding box center [331, 394] width 34 height 15
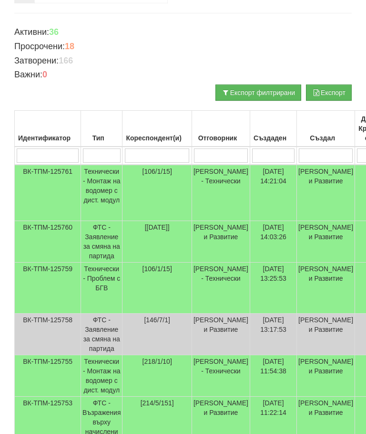
click at [110, 183] on td "Технически - Монтаж на водомер с дист. модул" at bounding box center [102, 193] width 42 height 56
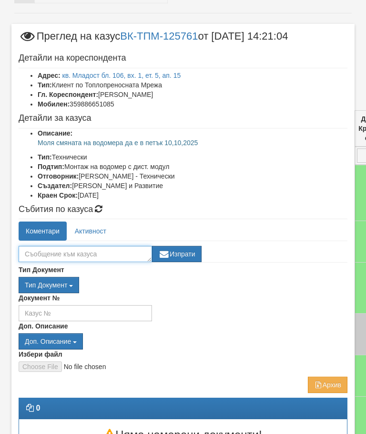
click at [37, 252] on textarea at bounding box center [86, 254] width 134 height 16
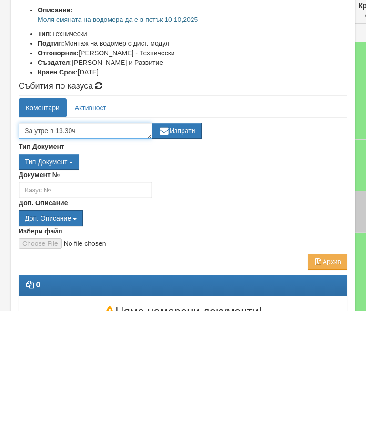
type textarea "За утре в 13.30ч"
click at [184, 246] on button "Изпрати" at bounding box center [177, 254] width 50 height 16
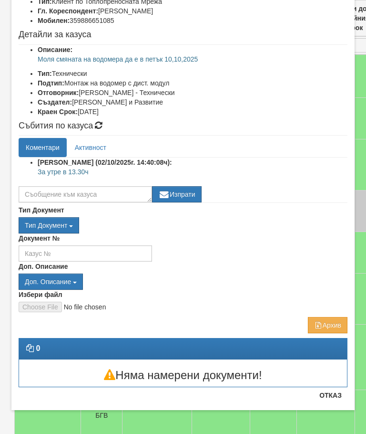
scroll to position [83, 0]
click at [337, 377] on h3 "Няма намерени документи!" at bounding box center [183, 375] width 328 height 12
click at [337, 397] on button "Отказ" at bounding box center [331, 394] width 34 height 15
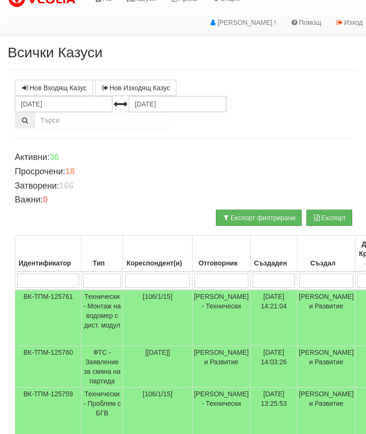
scroll to position [0, 0]
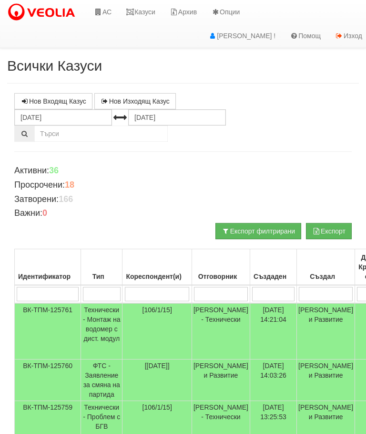
click at [148, 9] on link "Казуси" at bounding box center [141, 12] width 44 height 24
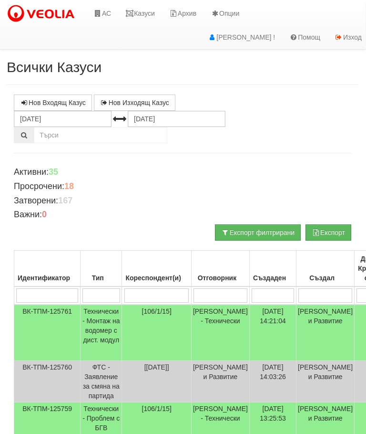
scroll to position [0, 0]
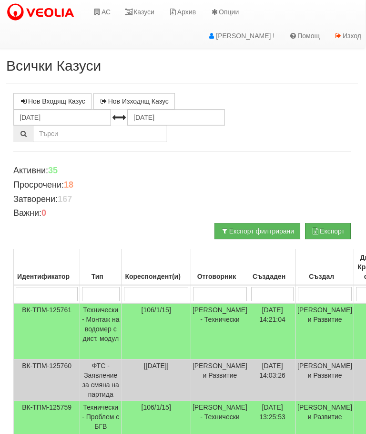
click at [146, 12] on link "Казуси" at bounding box center [140, 12] width 44 height 24
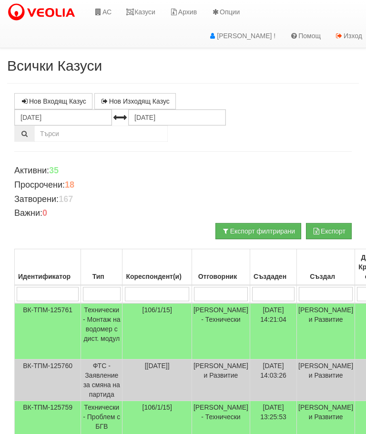
click at [142, 14] on link "Казуси" at bounding box center [141, 12] width 44 height 24
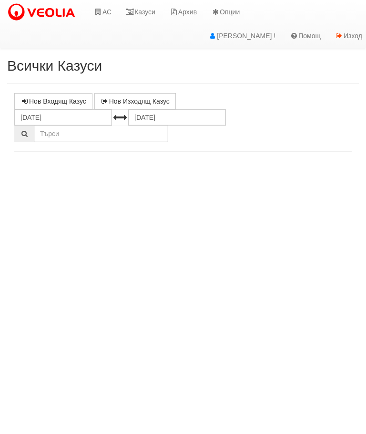
select select "10"
select select "1"
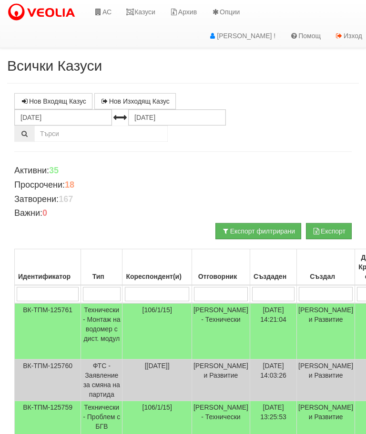
scroll to position [4, 0]
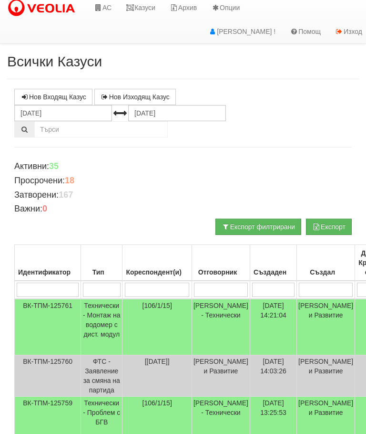
click at [144, 10] on link "Казуси" at bounding box center [141, 8] width 44 height 24
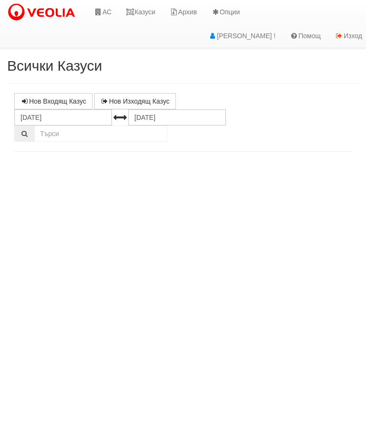
select select "10"
select select "1"
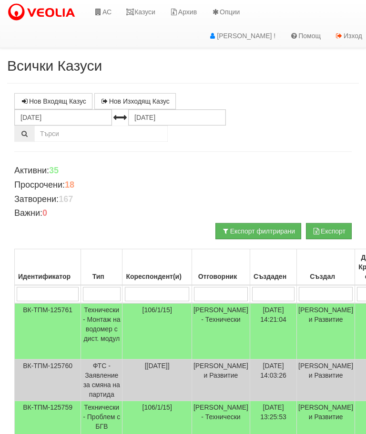
click at [143, 7] on link "Казуси" at bounding box center [141, 12] width 44 height 24
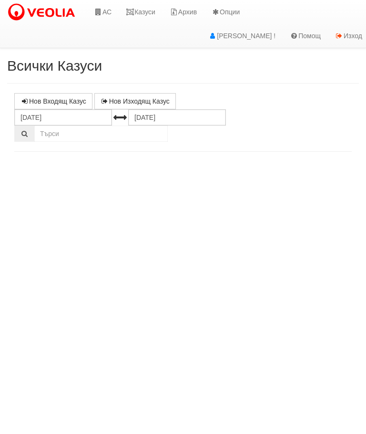
select select "10"
select select "1"
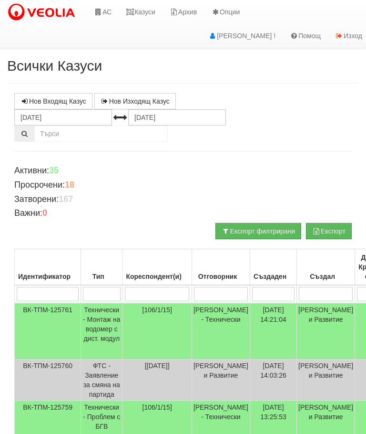
click at [146, 8] on link "Казуси" at bounding box center [141, 12] width 44 height 24
click at [147, 9] on link "Казуси" at bounding box center [141, 12] width 44 height 24
click at [146, 12] on link "Казуси" at bounding box center [141, 12] width 44 height 24
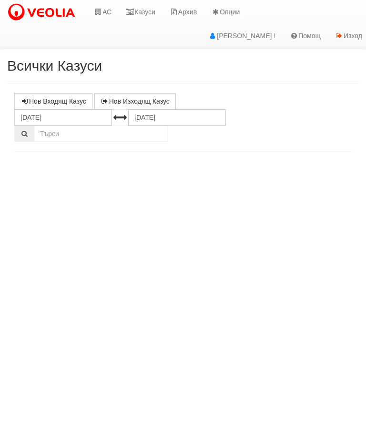
select select "10"
select select "1"
